Goal: Check status

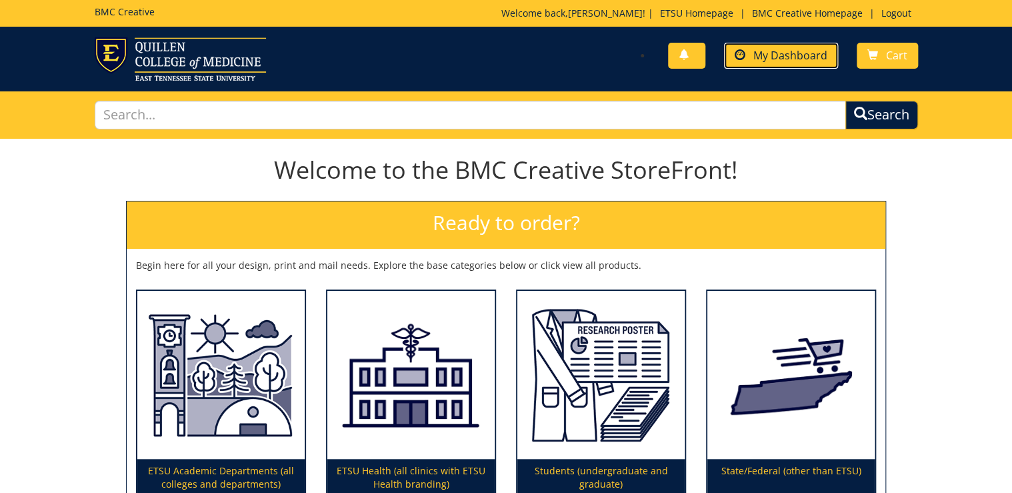
click at [759, 52] on span "My Dashboard" at bounding box center [790, 55] width 74 height 15
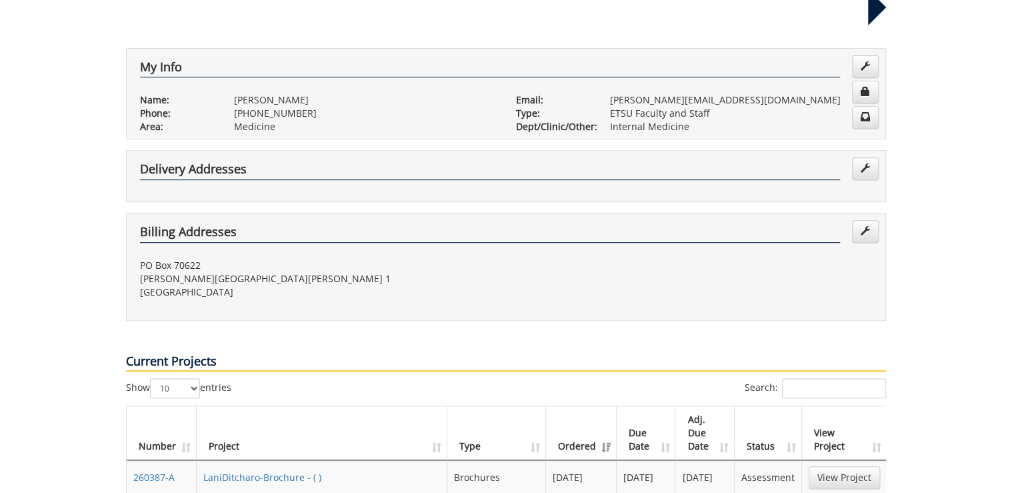
scroll to position [320, 0]
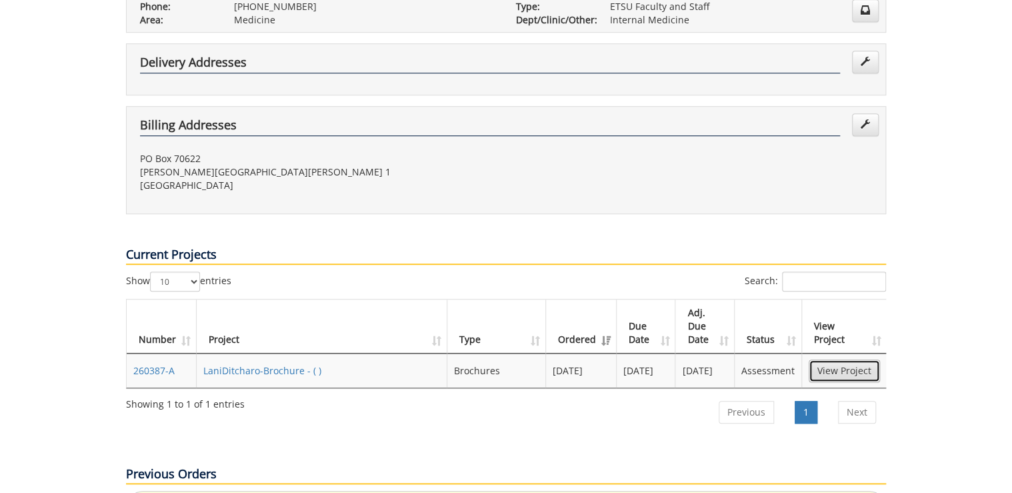
click at [851, 359] on link "View Project" at bounding box center [844, 370] width 71 height 23
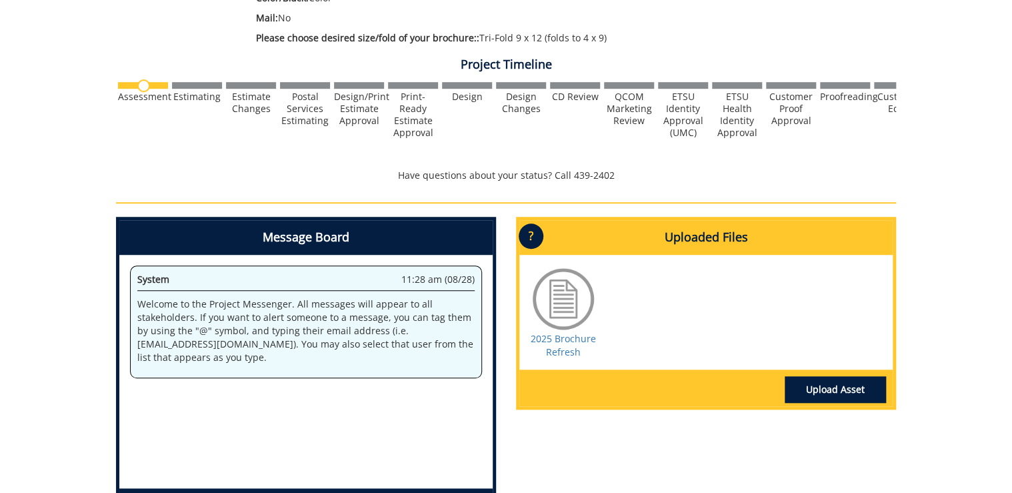
scroll to position [427, 0]
